Goal: Task Accomplishment & Management: Manage account settings

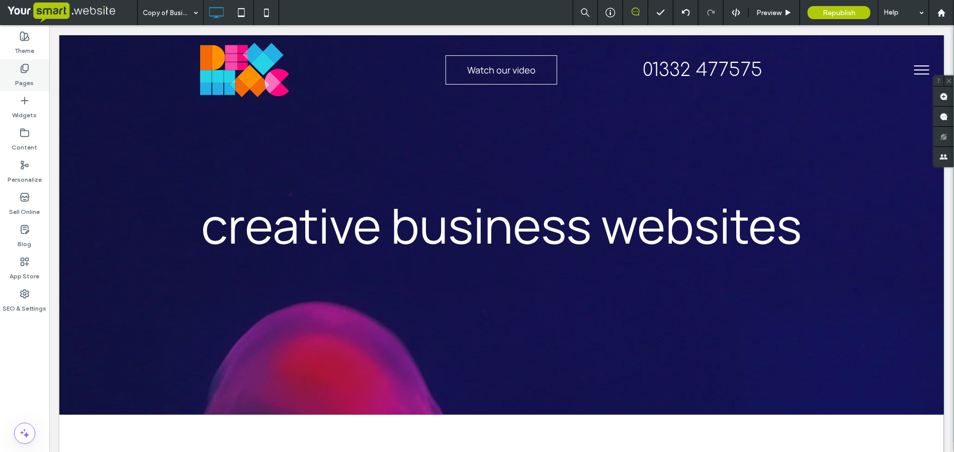
click at [27, 73] on icon at bounding box center [25, 68] width 10 height 10
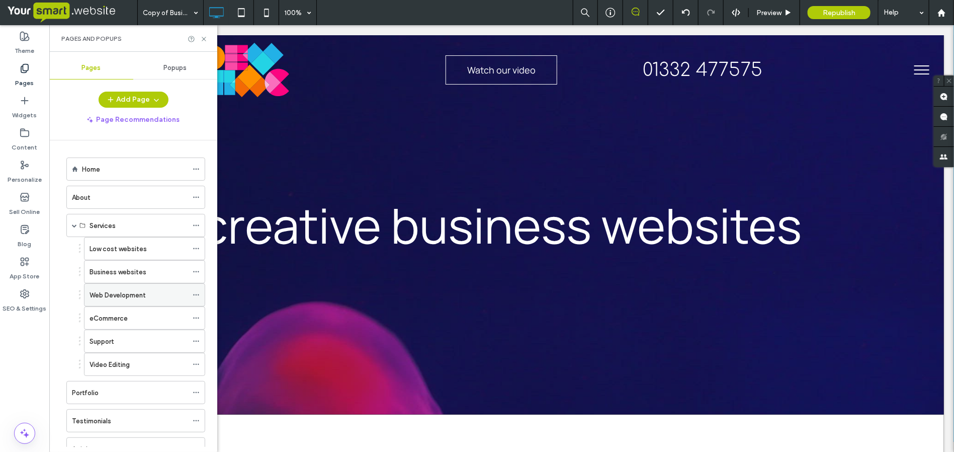
click at [197, 298] on icon at bounding box center [196, 294] width 7 height 7
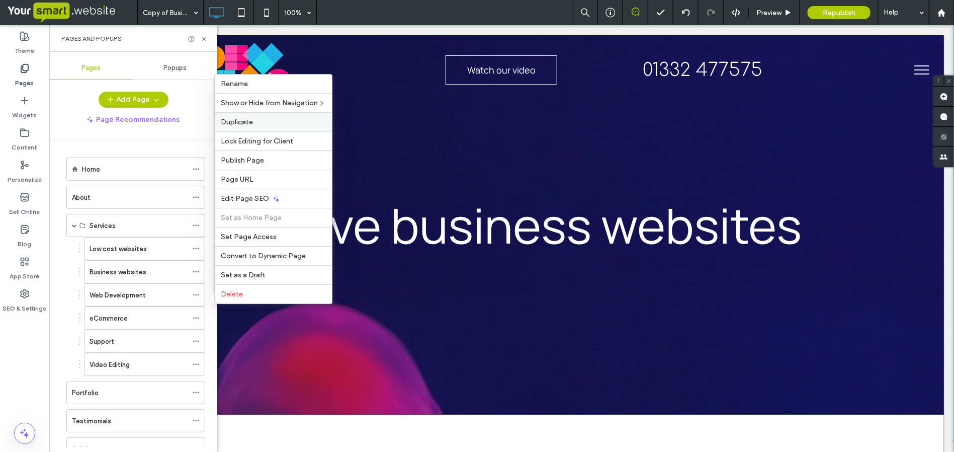
click at [242, 119] on span "Duplicate" at bounding box center [237, 122] width 32 height 9
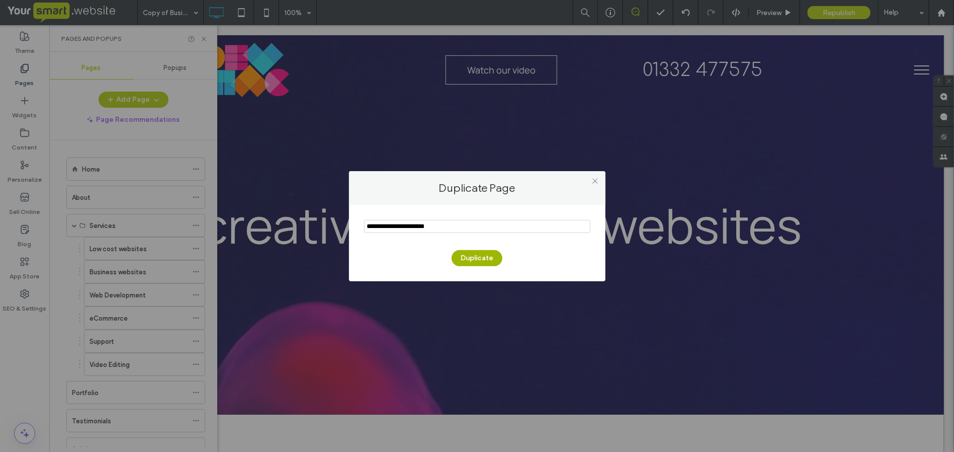
click at [473, 253] on button "Duplicate" at bounding box center [477, 258] width 51 height 16
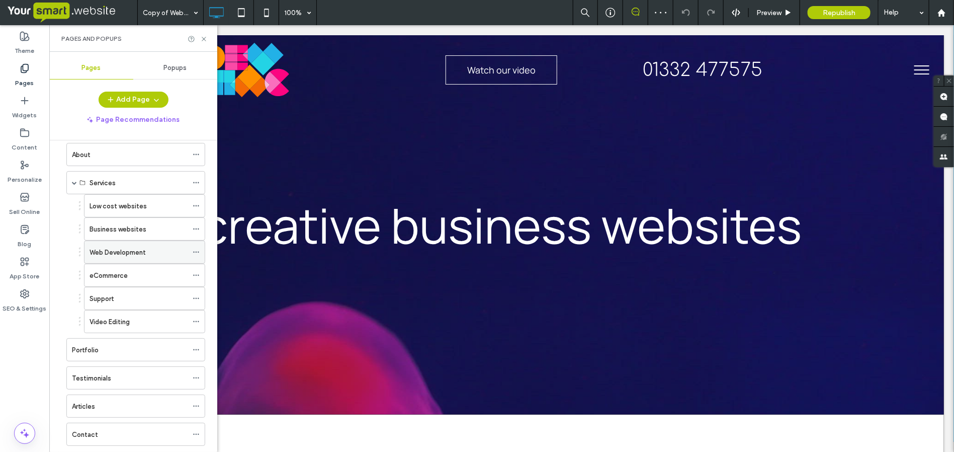
scroll to position [269, 0]
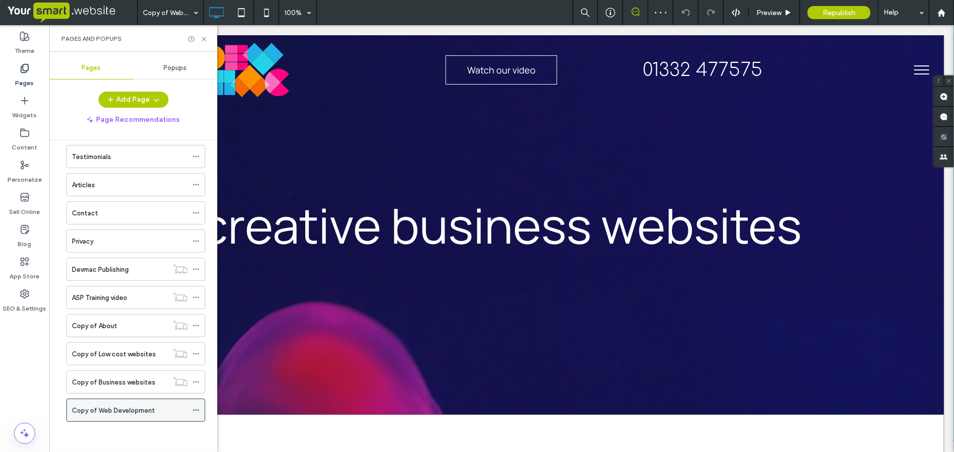
click at [197, 410] on icon at bounding box center [196, 409] width 7 height 7
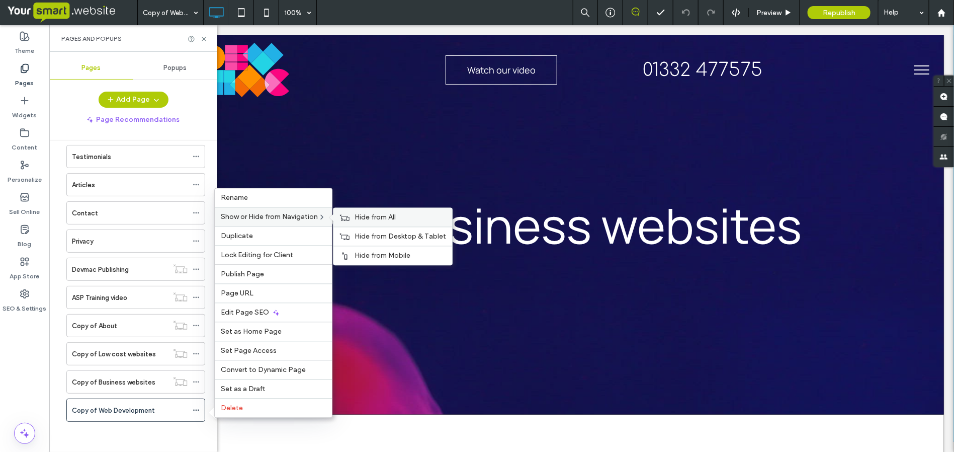
click at [379, 213] on span "Hide from All" at bounding box center [375, 217] width 41 height 9
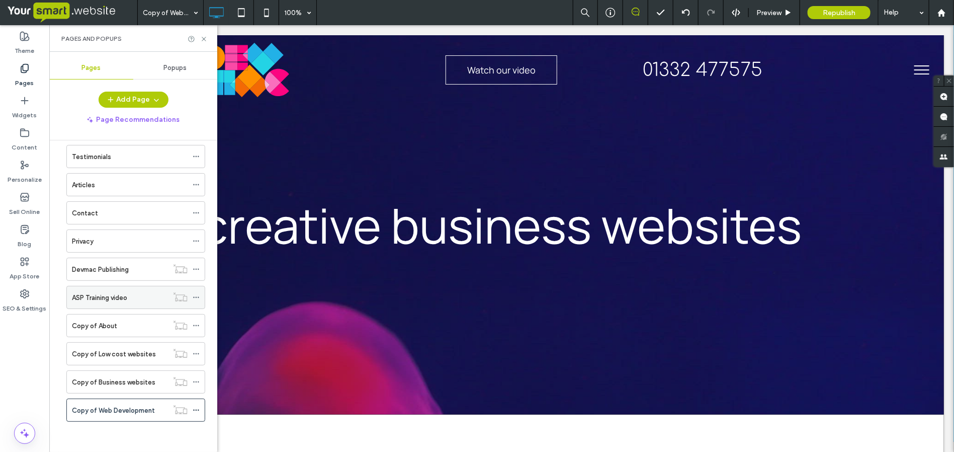
click at [104, 292] on label "ASP Training video" at bounding box center [99, 298] width 55 height 18
click at [197, 297] on icon at bounding box center [196, 297] width 7 height 7
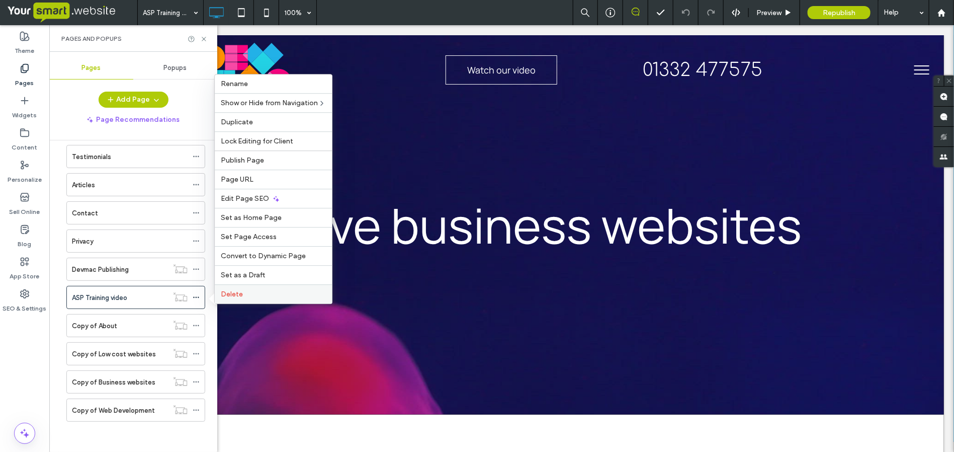
click at [227, 292] on span "Delete" at bounding box center [232, 294] width 22 height 9
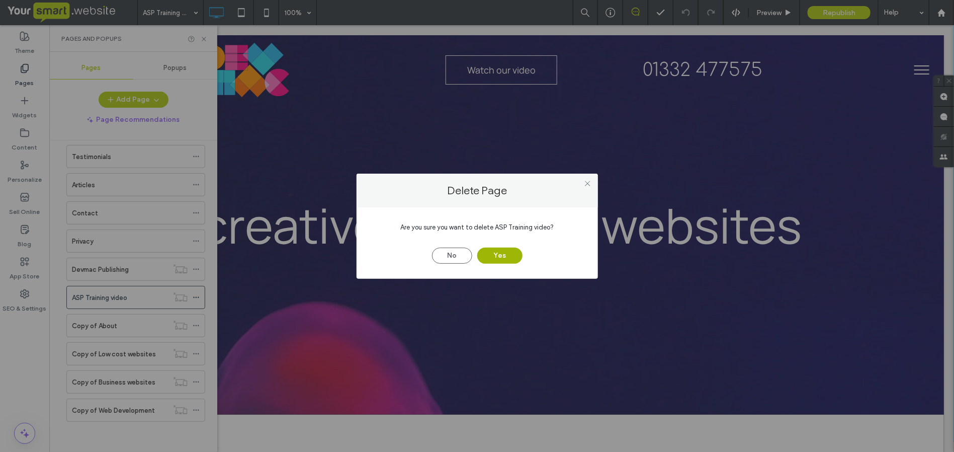
click at [513, 251] on button "Yes" at bounding box center [499, 256] width 45 height 16
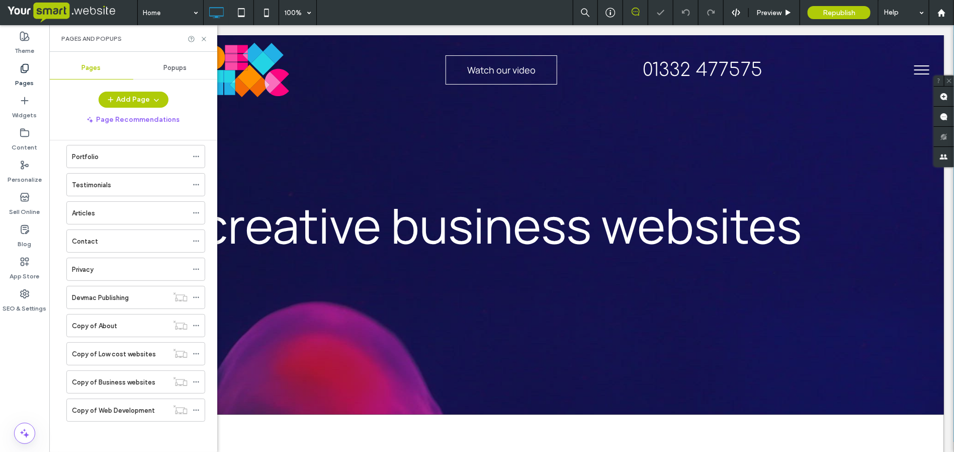
scroll to position [240, 0]
click at [114, 294] on label "Devmac Publishing" at bounding box center [100, 298] width 57 height 18
